Goal: Task Accomplishment & Management: Use online tool/utility

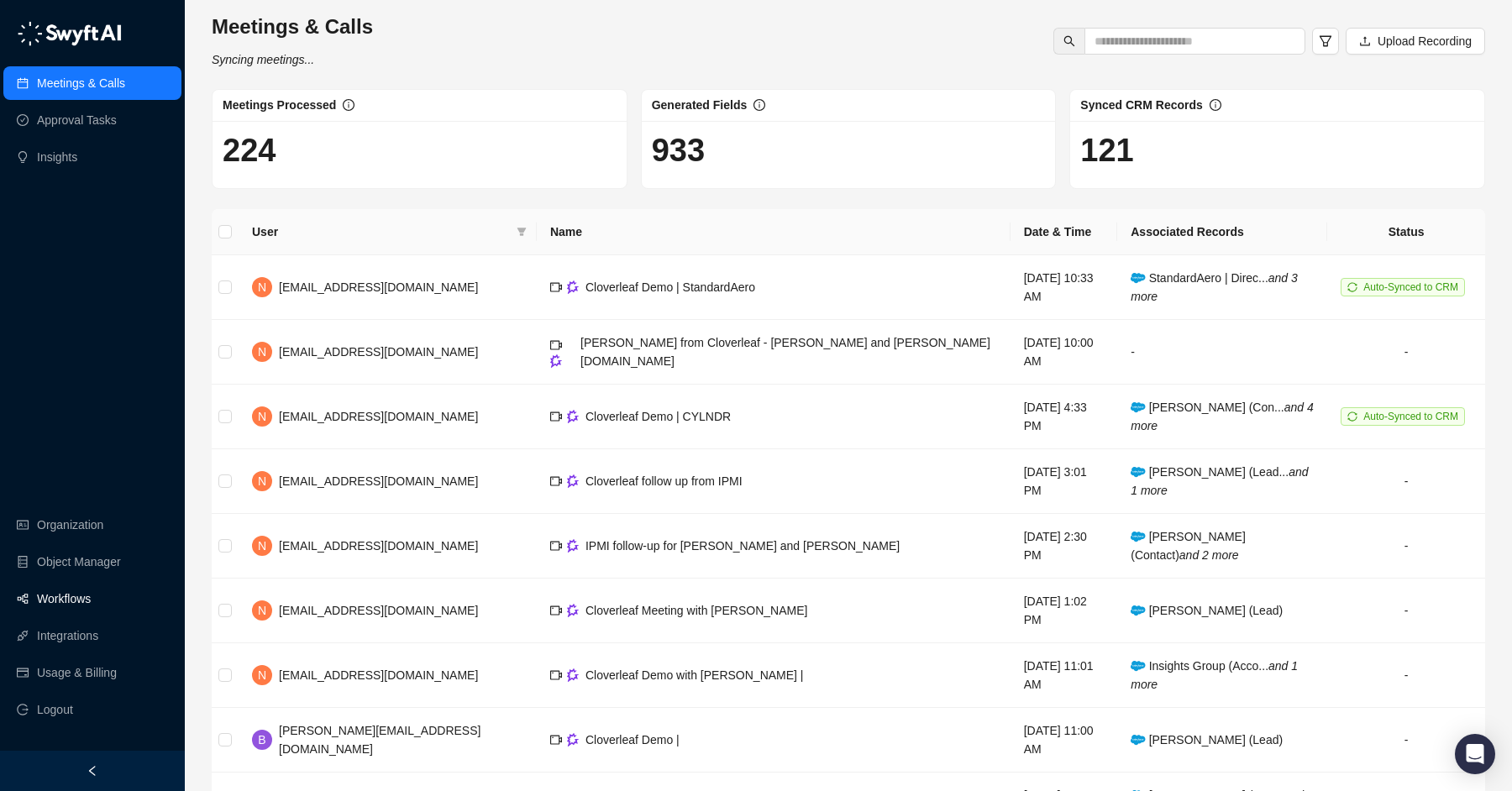
click at [52, 597] on link "Workflows" at bounding box center [64, 599] width 54 height 34
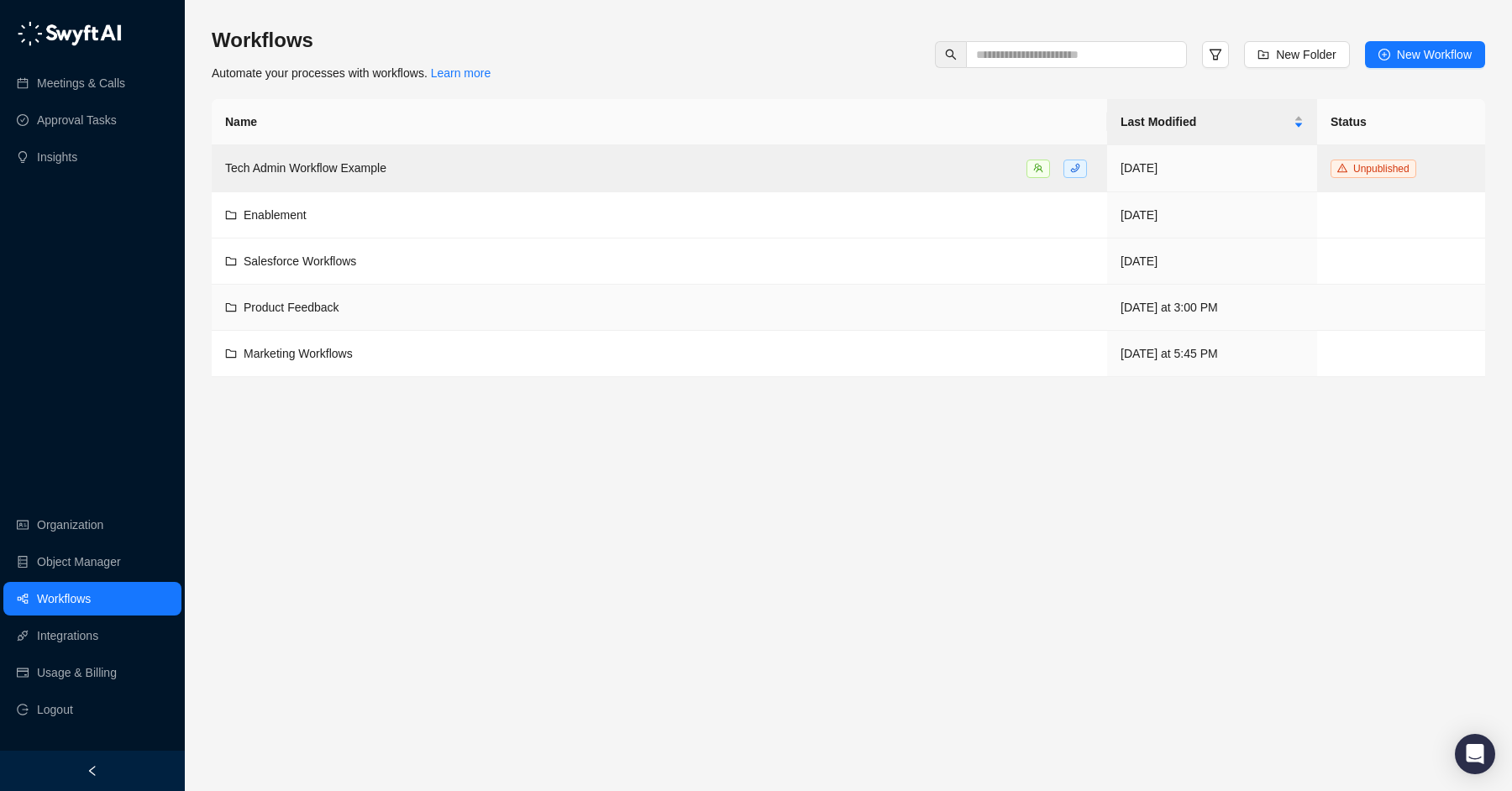
click at [278, 307] on span "Product Feedback" at bounding box center [291, 307] width 96 height 14
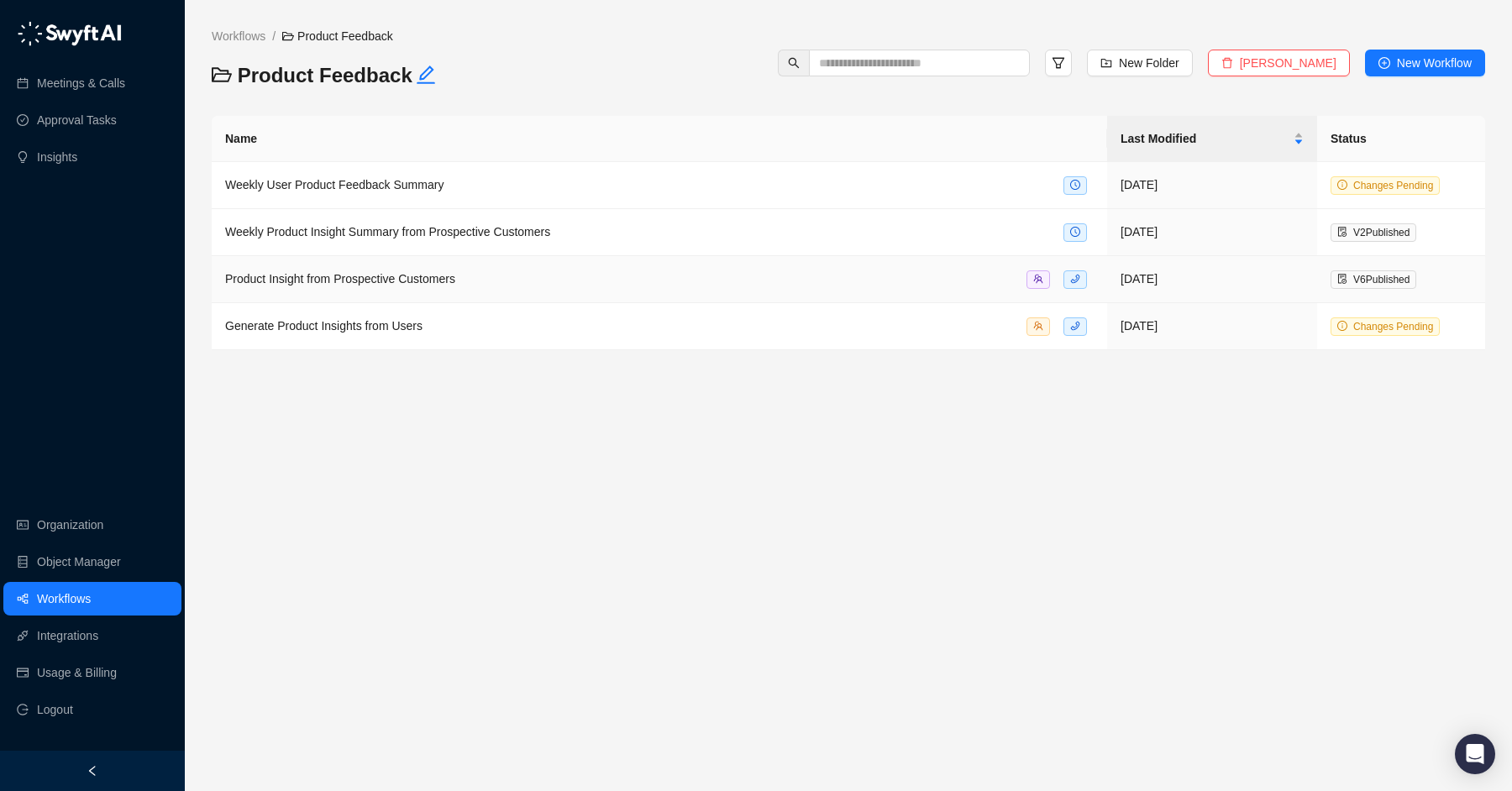
click at [346, 272] on span "Product Insight from Prospective Customers" at bounding box center [340, 279] width 230 height 14
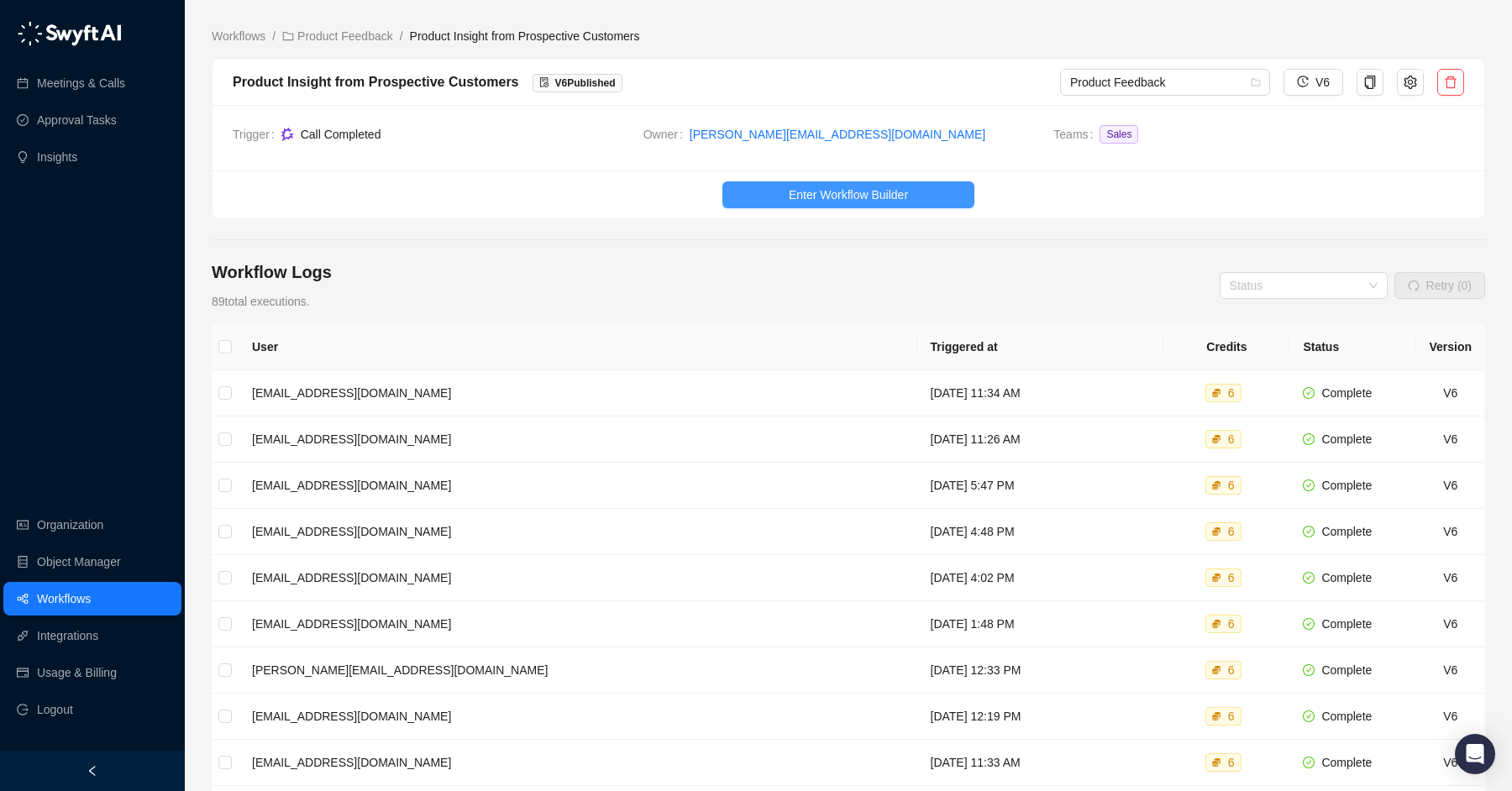
click at [789, 190] on span "Enter Workflow Builder" at bounding box center [849, 194] width 120 height 18
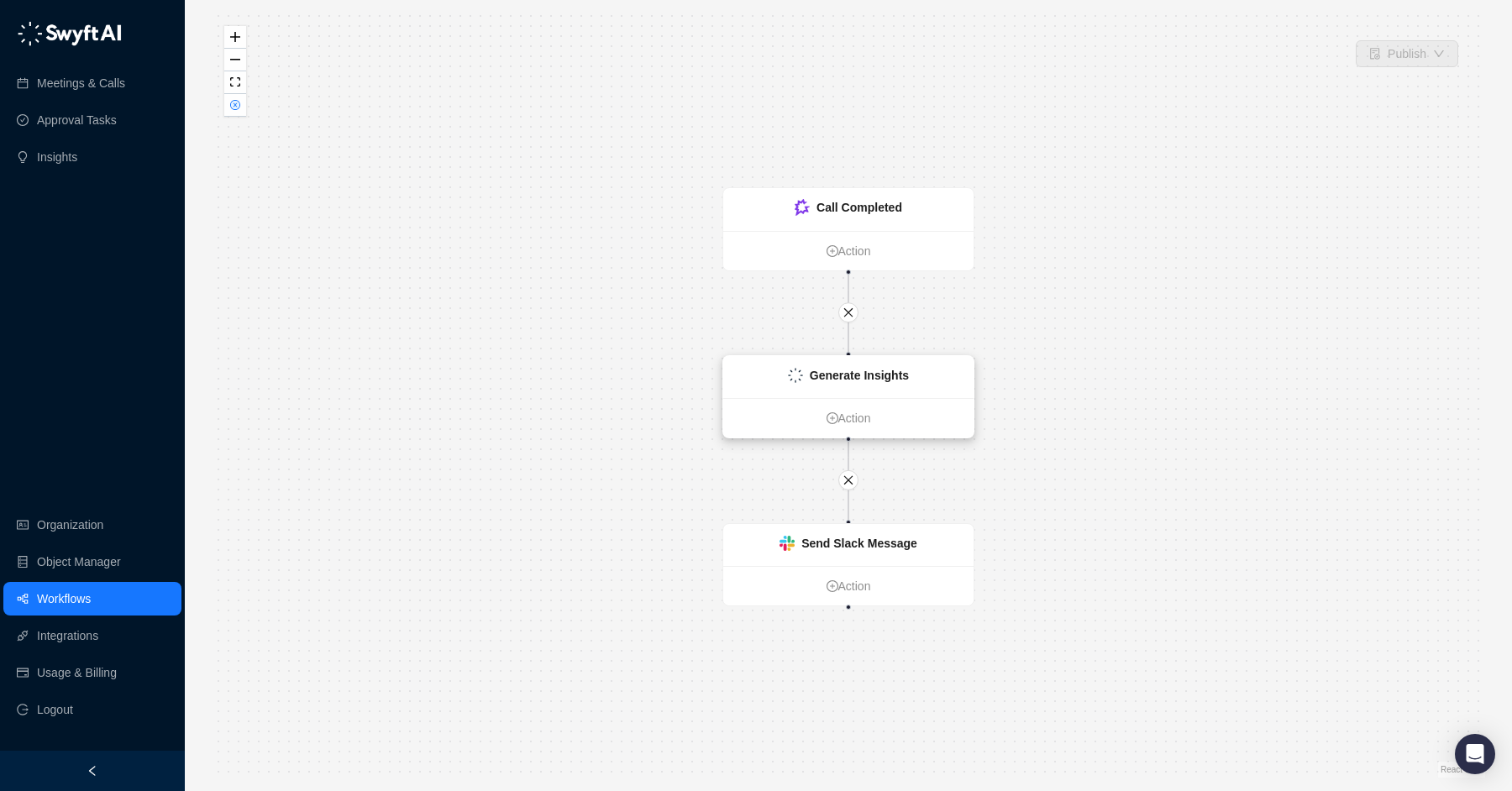
click at [842, 369] on strong "Generate Insights" at bounding box center [859, 376] width 99 height 14
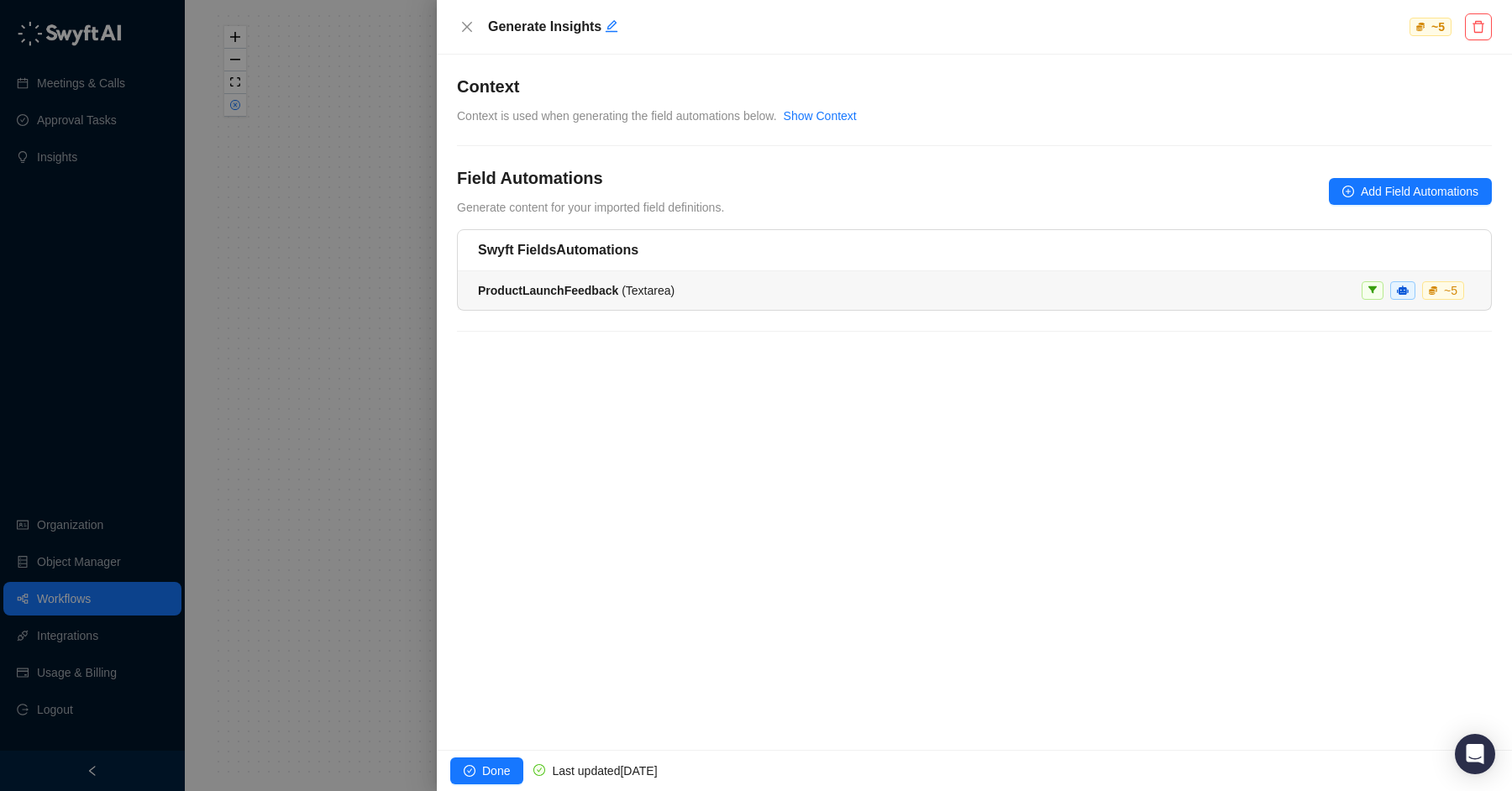
click at [517, 288] on strong "ProductLaunchFeedback" at bounding box center [547, 291] width 140 height 14
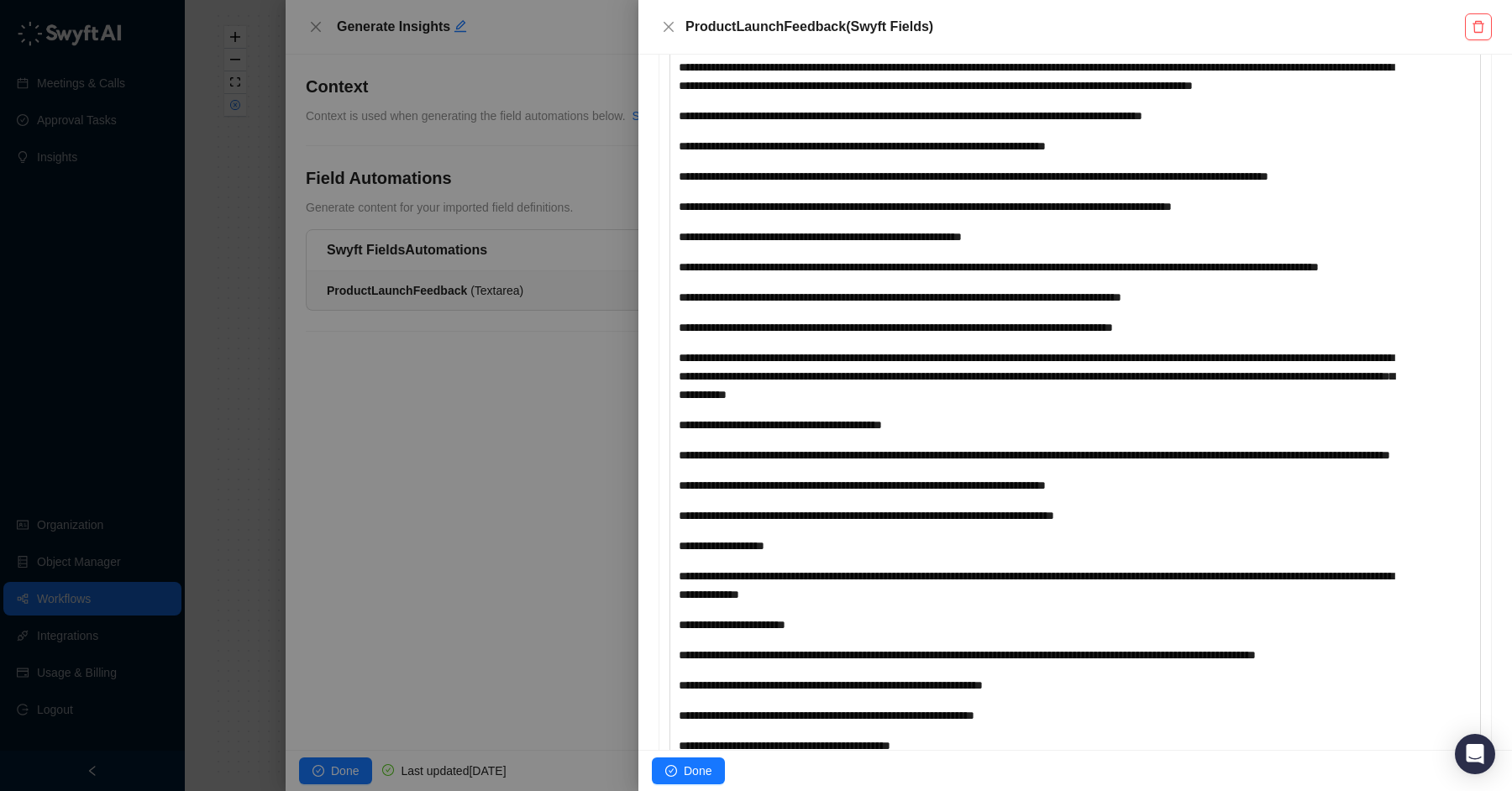
scroll to position [561, 0]
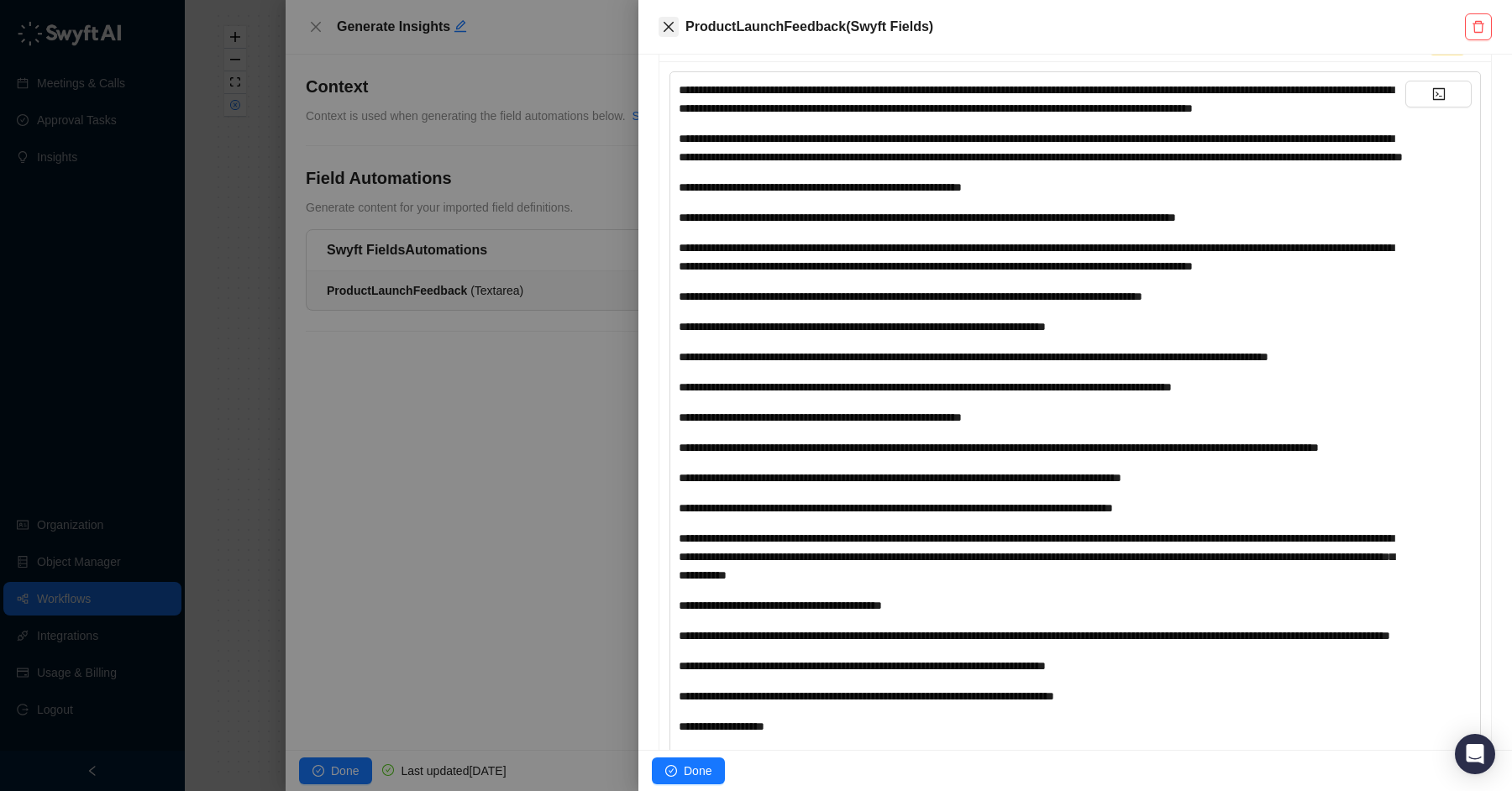
click at [660, 19] on button "Close" at bounding box center [668, 26] width 20 height 20
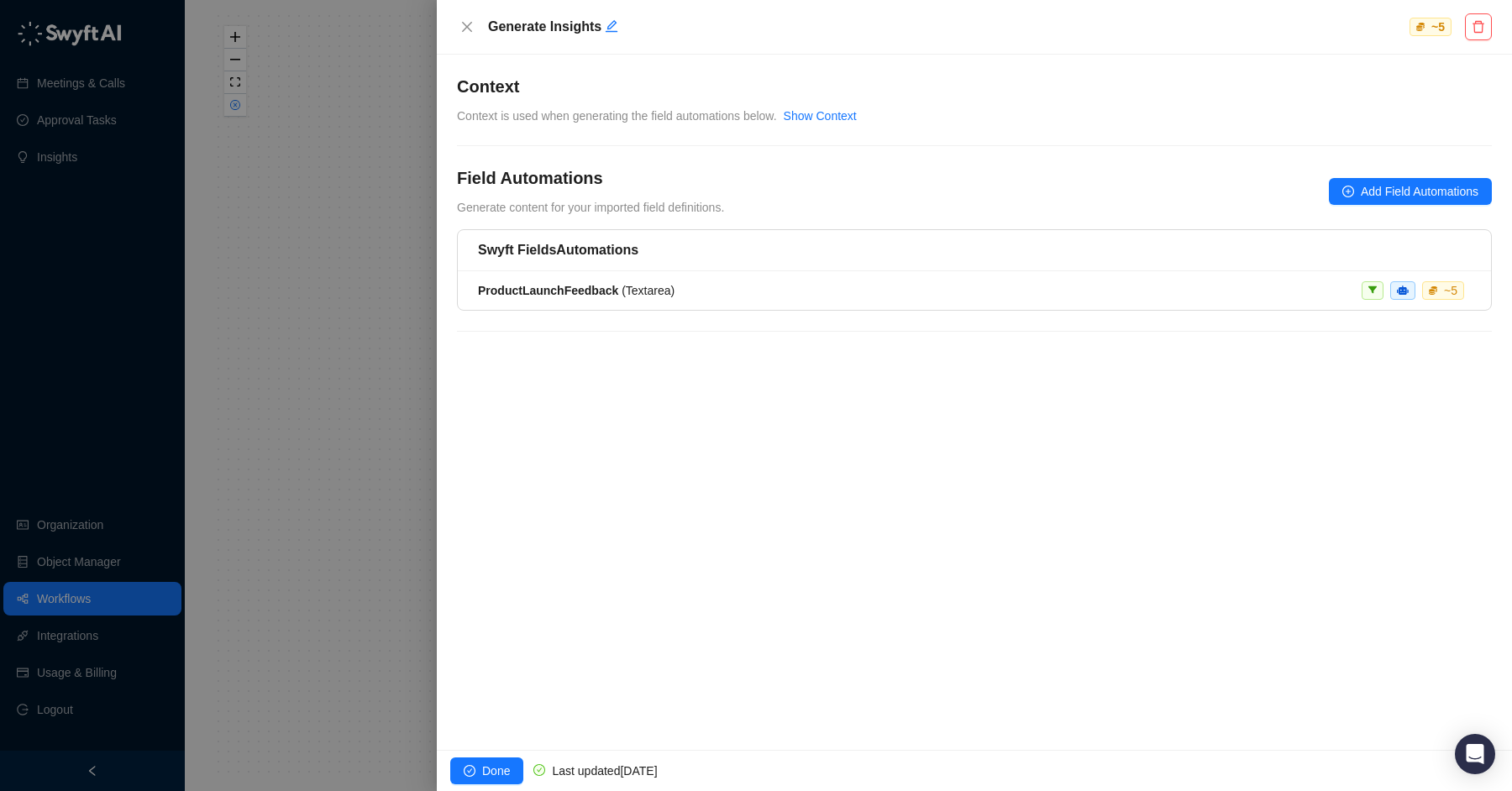
click at [327, 306] on div at bounding box center [756, 395] width 1512 height 791
